Goal: Task Accomplishment & Management: Manage account settings

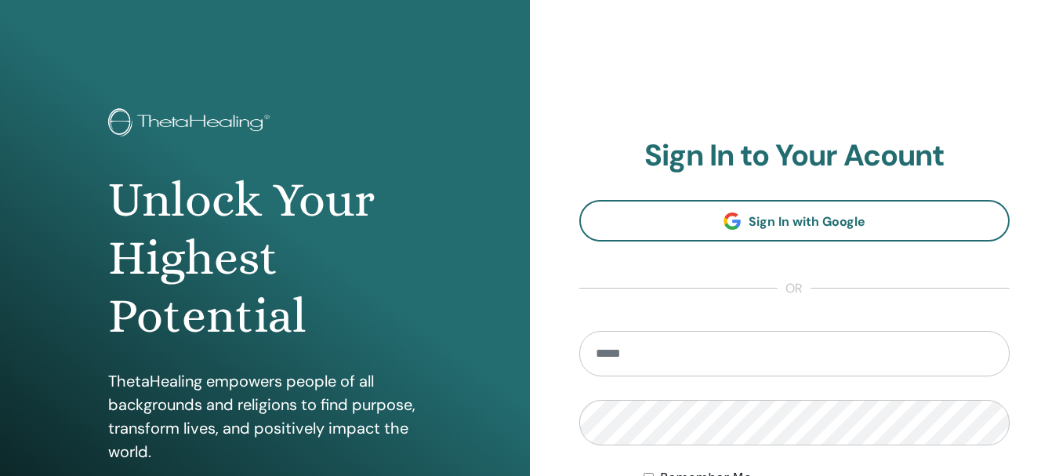
type input "**********"
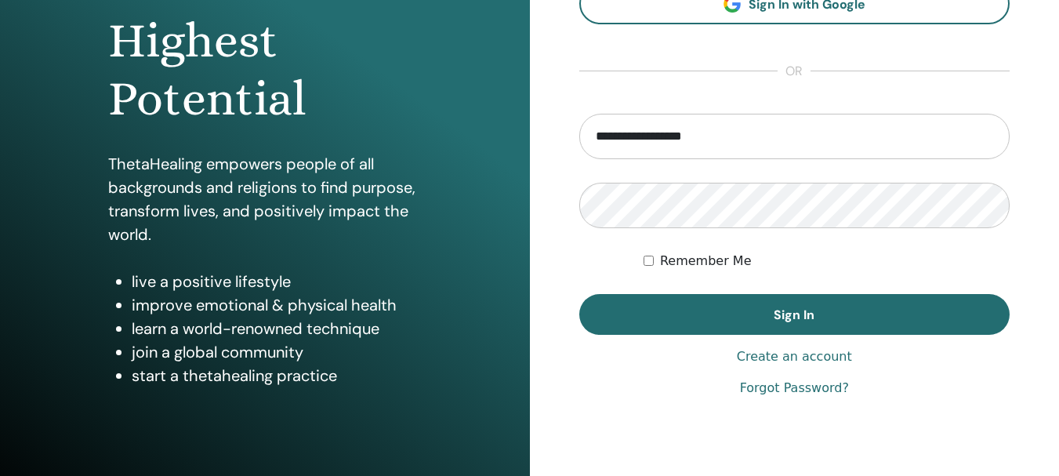
scroll to position [219, 0]
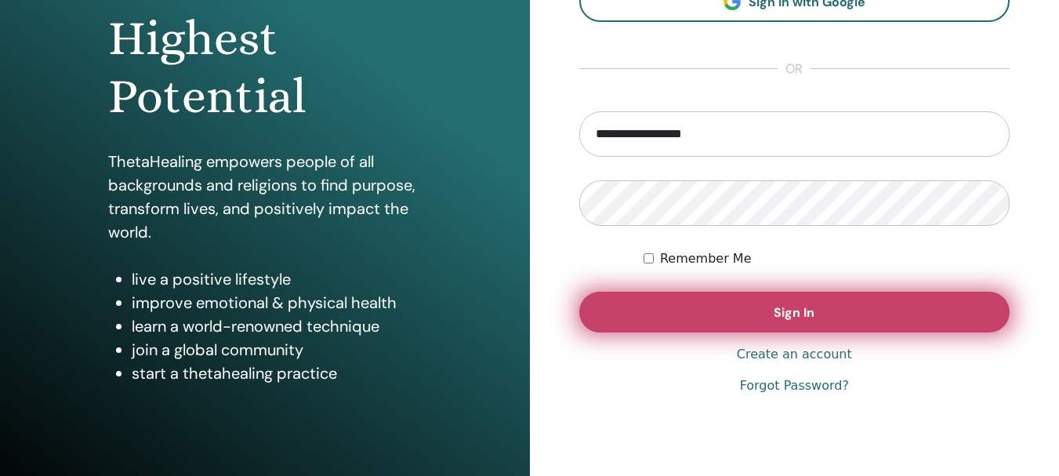
click at [816, 307] on button "Sign In" at bounding box center [794, 312] width 431 height 41
click at [785, 320] on span "Sign In" at bounding box center [794, 312] width 41 height 16
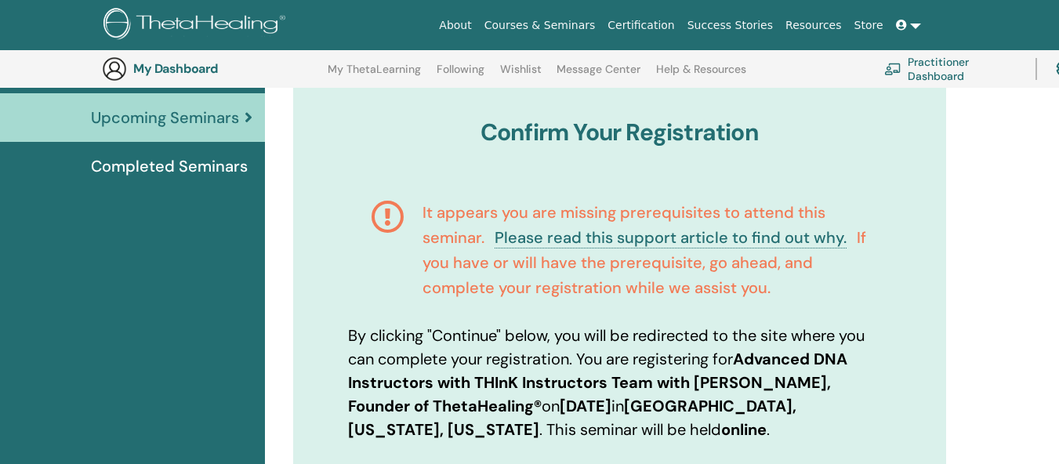
scroll to position [163, 0]
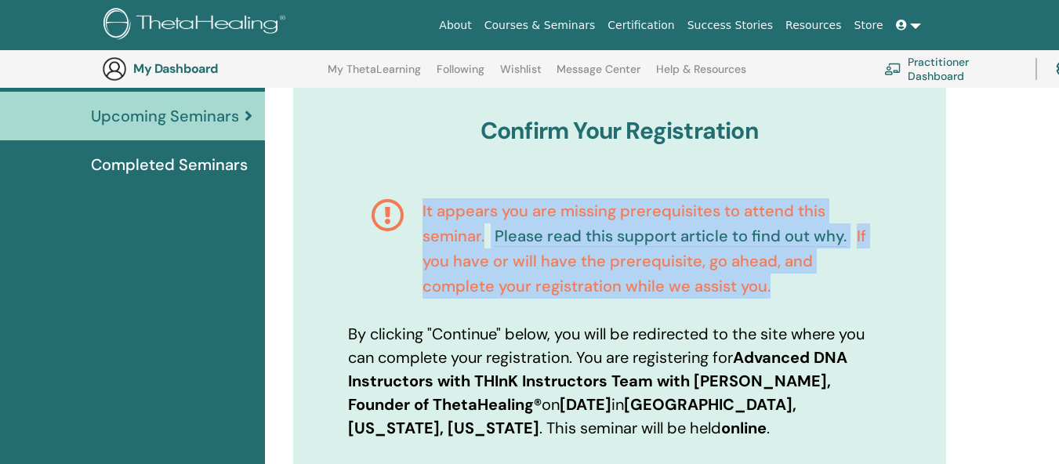
click at [1058, 301] on html "About Courses & Seminars Certification Success Stories Resources Store [PERSON_…" at bounding box center [529, 69] width 1059 height 464
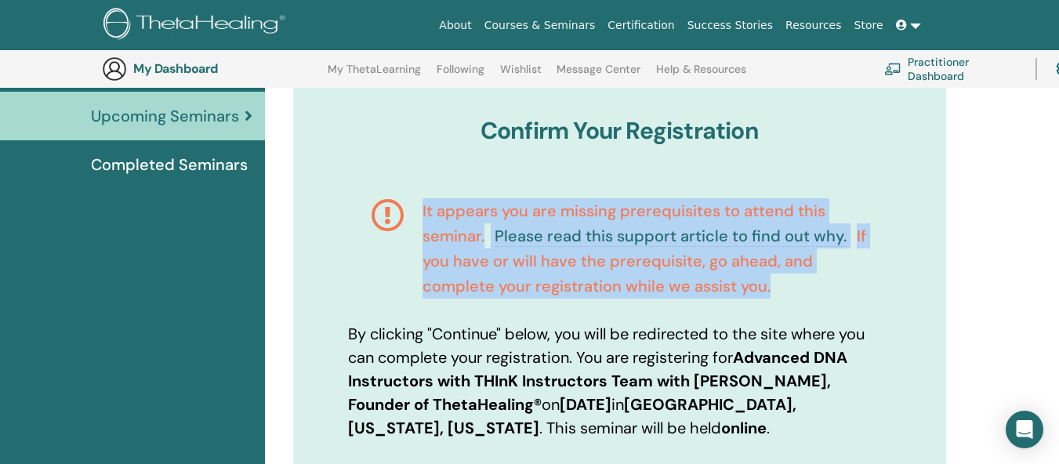
click at [1058, 301] on html "About Courses & Seminars Certification Success Stories Resources Store [PERSON_…" at bounding box center [529, 69] width 1059 height 464
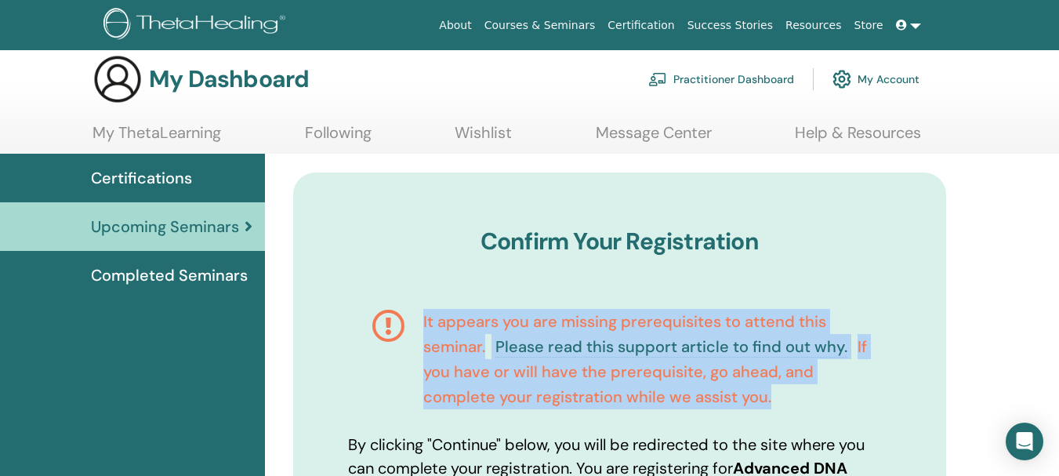
scroll to position [0, 0]
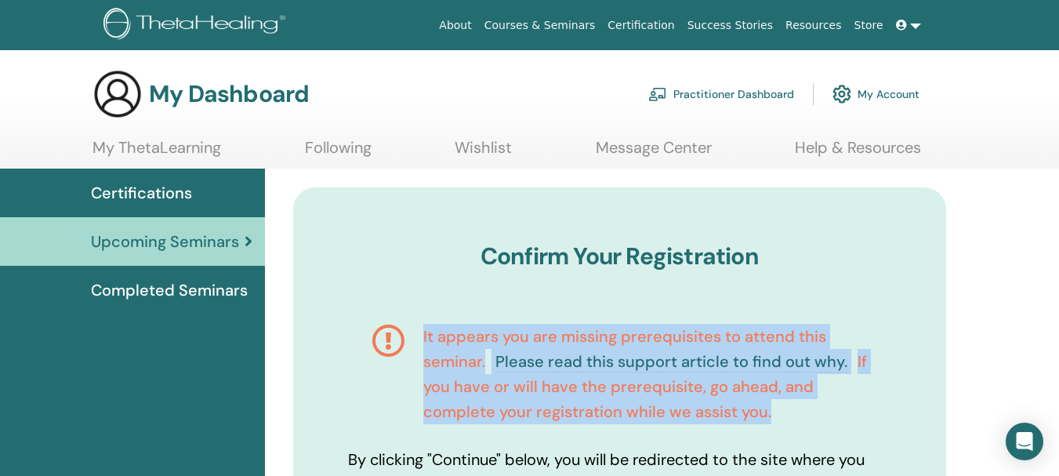
click at [583, 22] on link "Courses & Seminars" at bounding box center [540, 25] width 124 height 29
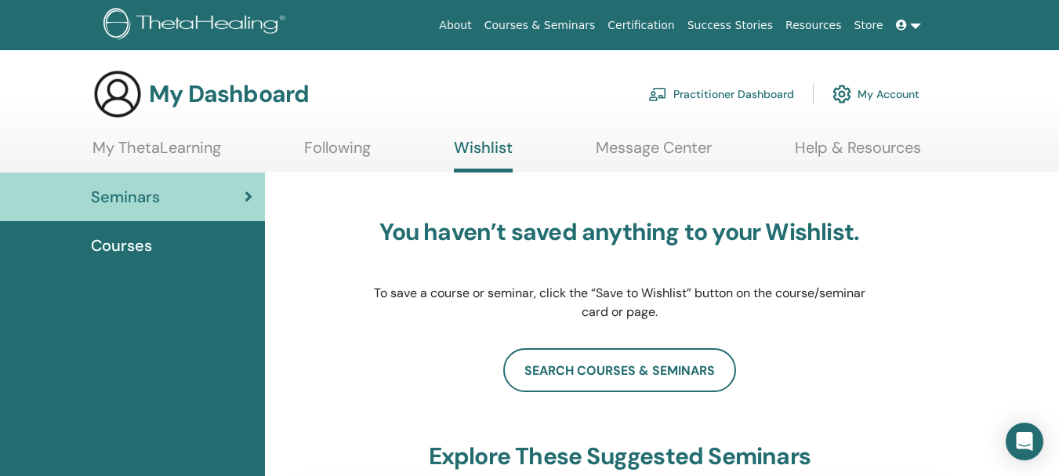
click at [919, 24] on link at bounding box center [909, 25] width 38 height 29
